Goal: Transaction & Acquisition: Subscribe to service/newsletter

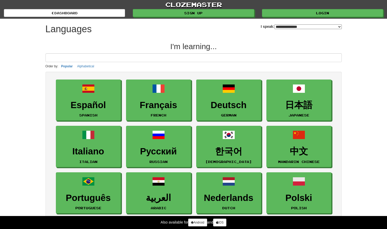
select select "*******"
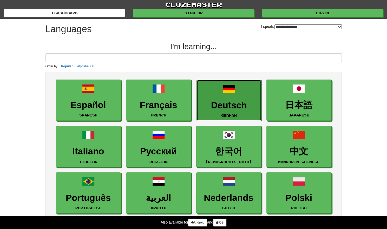
click at [220, 102] on h3 "Deutsch" at bounding box center [228, 105] width 59 height 10
